Goal: Communication & Community: Answer question/provide support

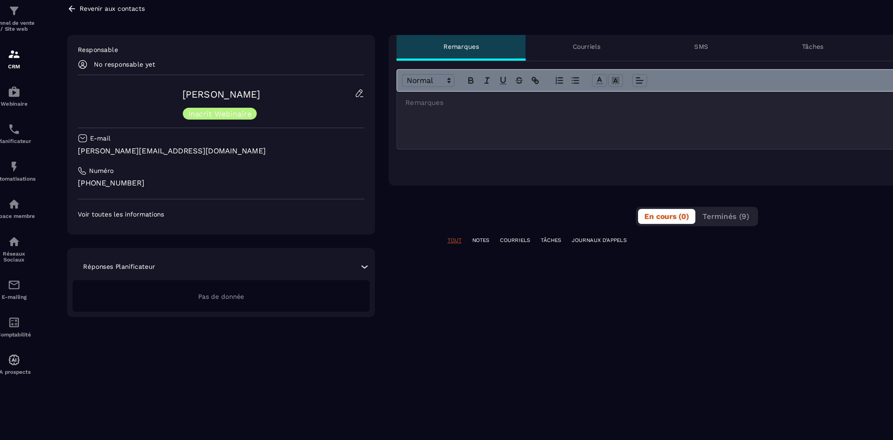
scroll to position [5446, 0]
click at [476, 197] on span "Terminés (9)" at bounding box center [479, 197] width 30 height 6
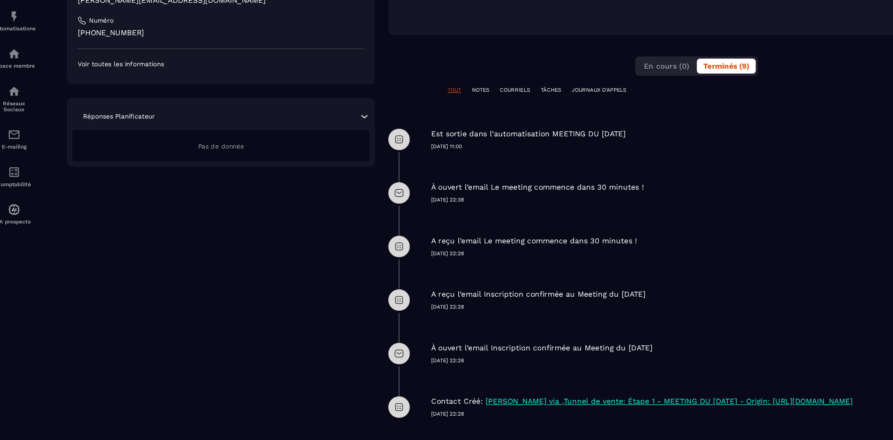
scroll to position [0, 0]
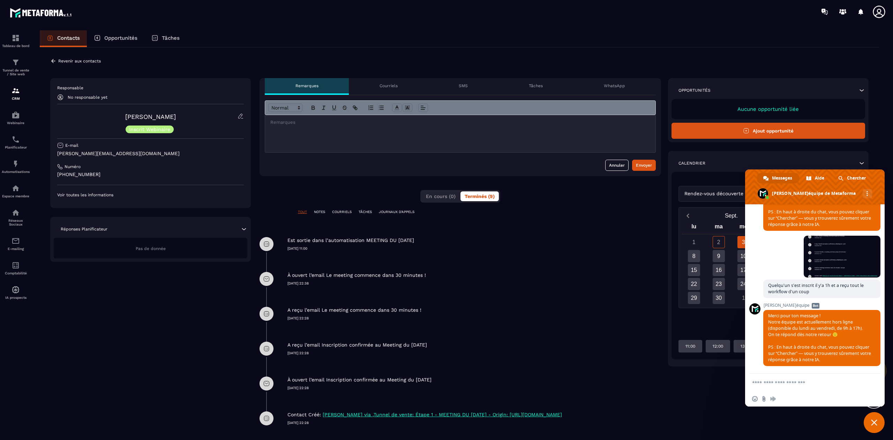
click at [763, 381] on textarea "Entrez votre message..." at bounding box center [808, 382] width 112 height 17
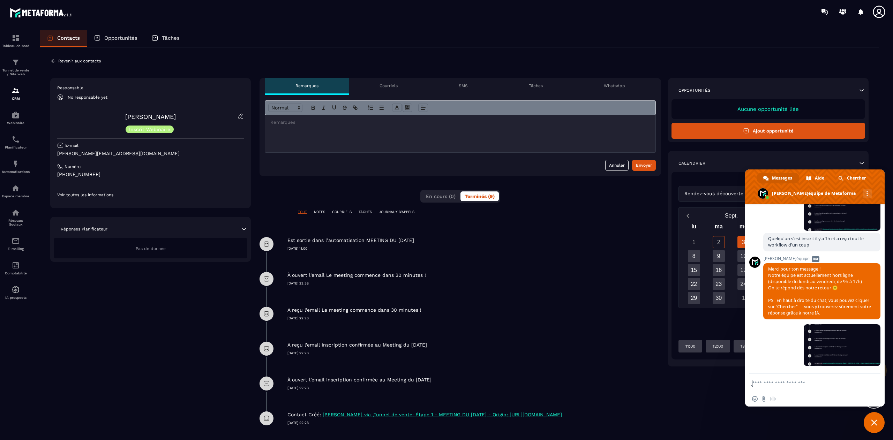
scroll to position [5492, 0]
click at [787, 385] on textarea "Entrez votre message..." at bounding box center [808, 382] width 112 height 17
type textarea "**********"
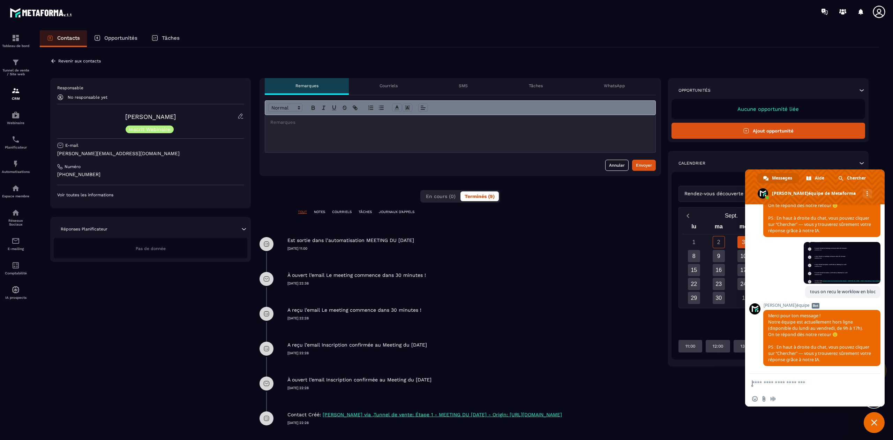
scroll to position [5575, 0]
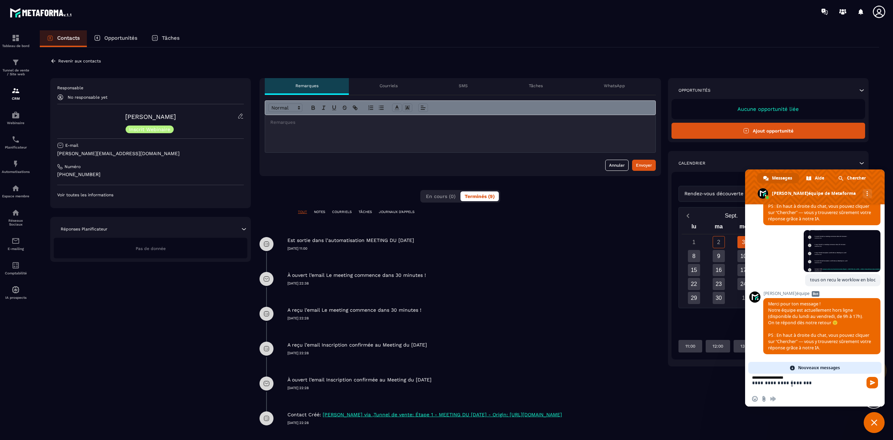
type textarea "**********"
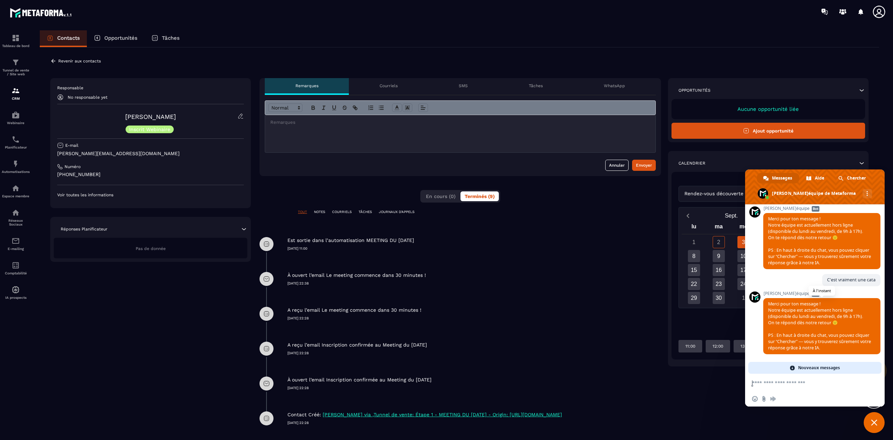
scroll to position [5672, 0]
click at [13, 95] on img at bounding box center [16, 91] width 8 height 8
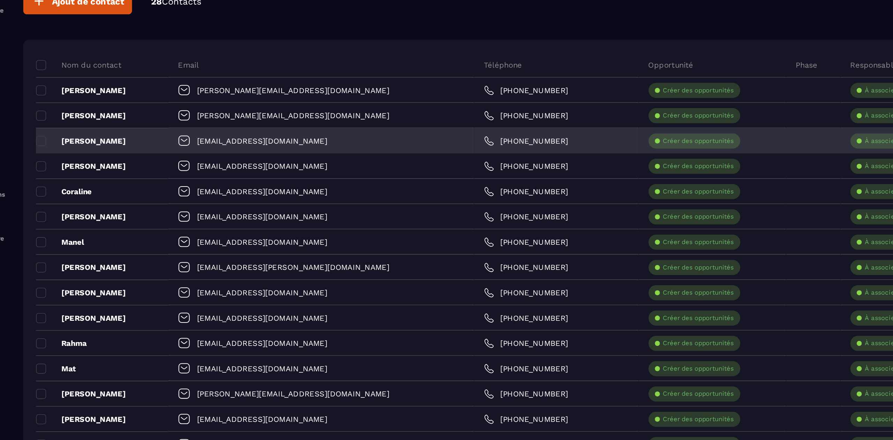
click at [68, 143] on p "[PERSON_NAME]" at bounding box center [72, 143] width 50 height 6
